Goal: Complete application form

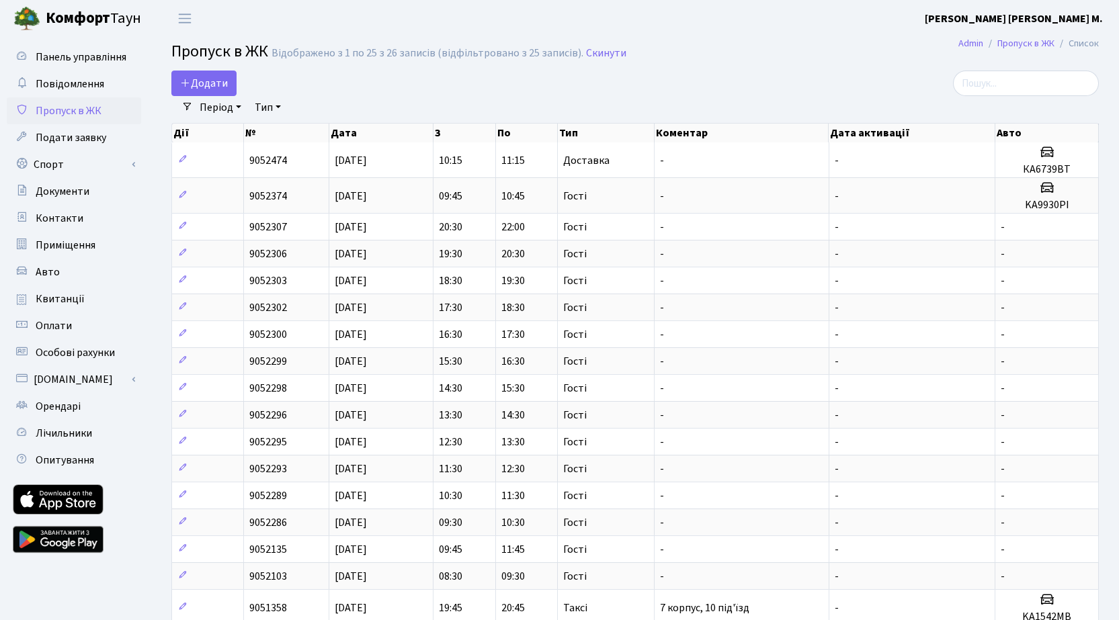
select select "25"
click at [226, 86] on span "Додати" at bounding box center [204, 83] width 48 height 15
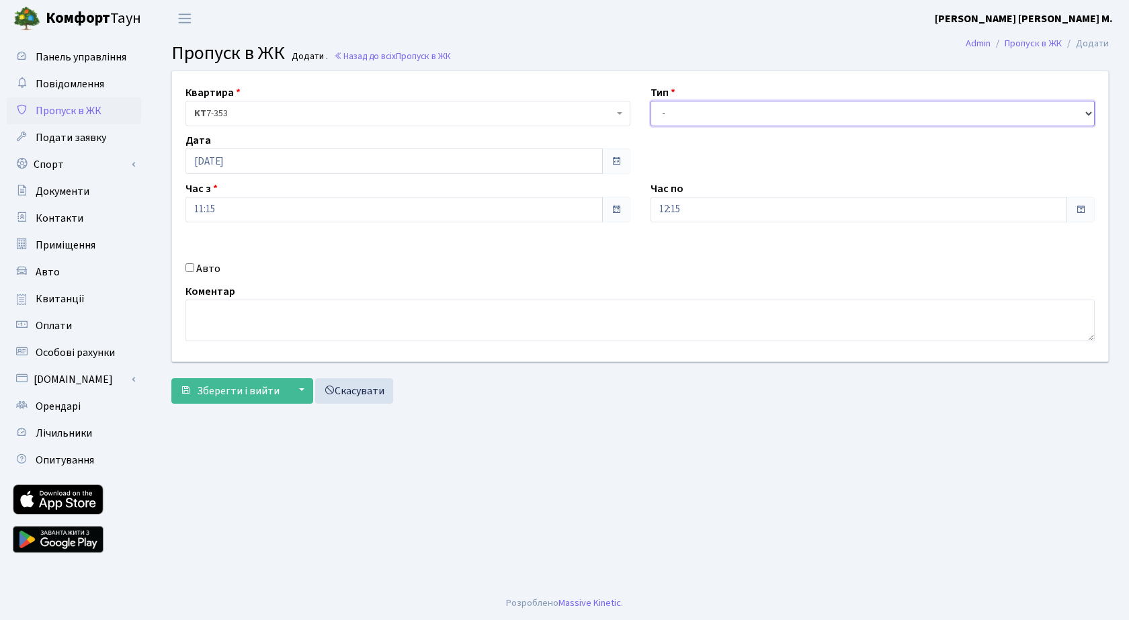
click at [692, 116] on select "- Доставка Таксі Гості Сервіс" at bounding box center [873, 114] width 445 height 26
select select "3"
click at [651, 101] on select "- Доставка Таксі Гості Сервіс" at bounding box center [873, 114] width 445 height 26
click at [256, 389] on span "Зберегти і вийти" at bounding box center [238, 391] width 83 height 15
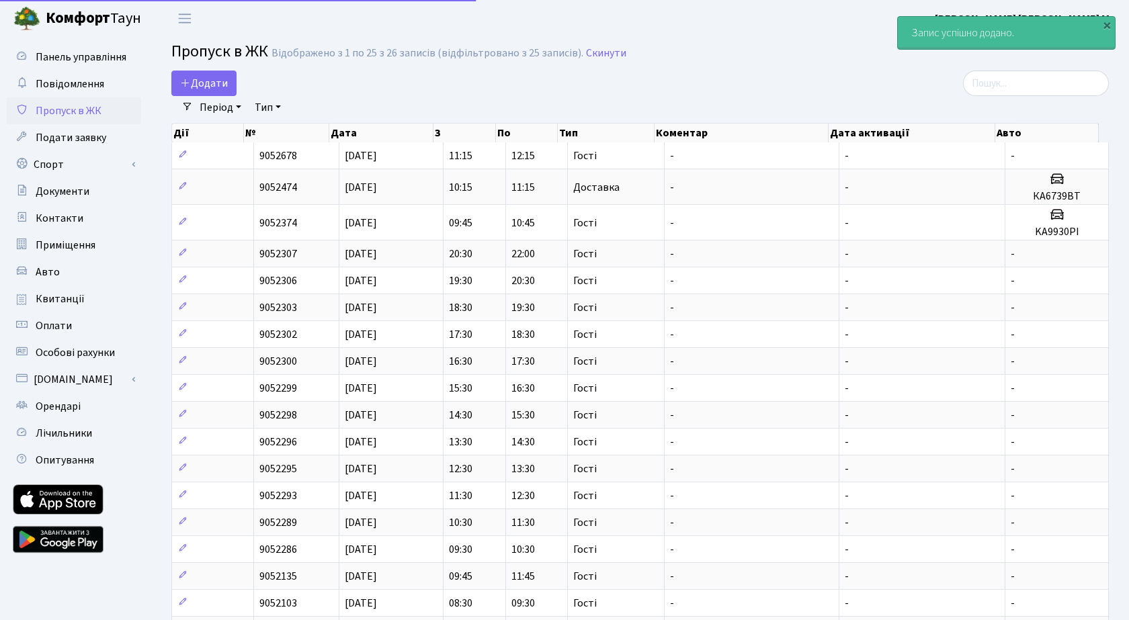
select select "25"
